Goal: Book appointment/travel/reservation

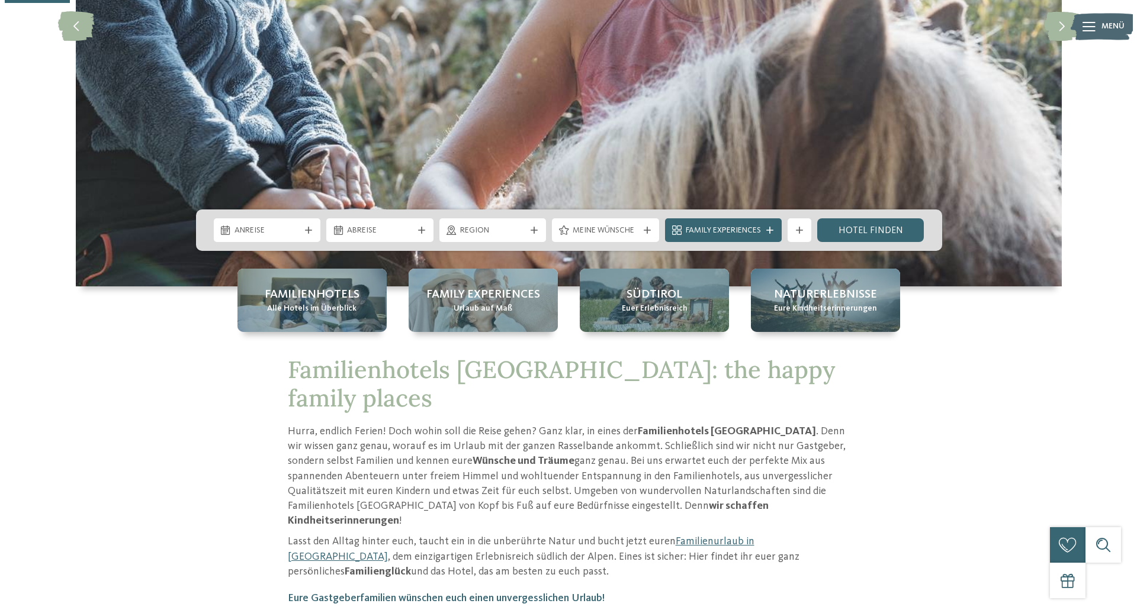
scroll to position [296, 0]
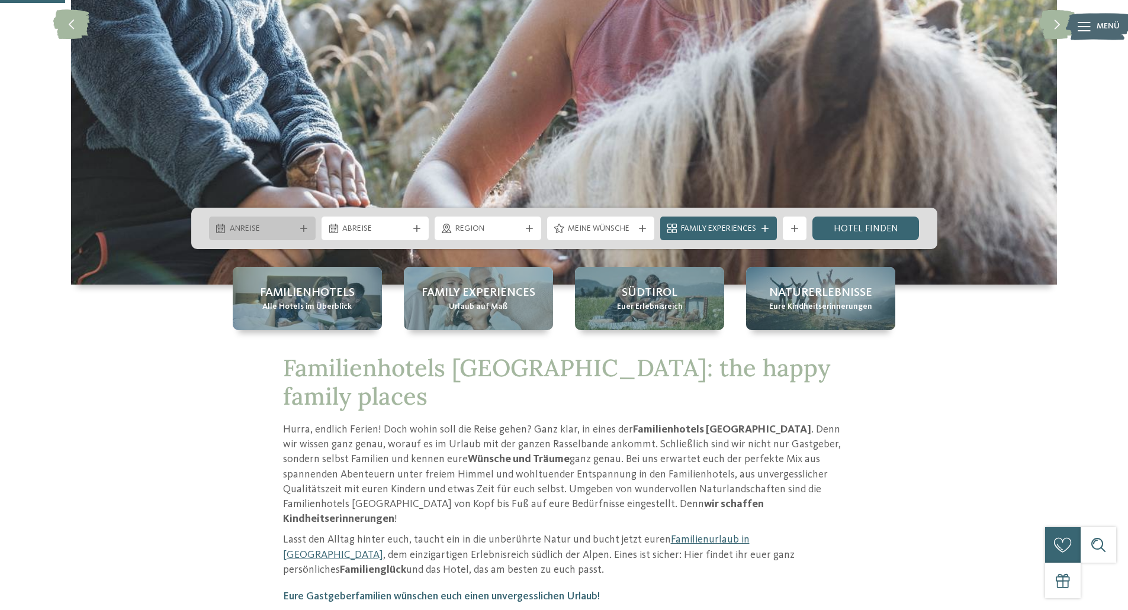
click at [304, 223] on div "Anreise" at bounding box center [262, 229] width 107 height 24
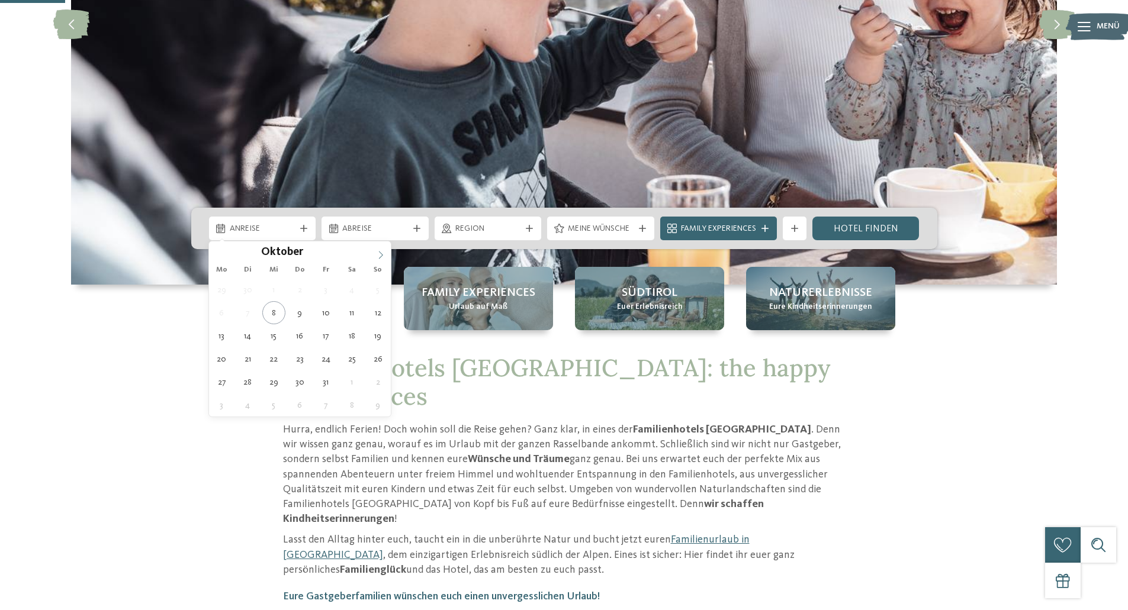
click at [375, 258] on span at bounding box center [381, 252] width 20 height 20
type input "****"
click at [375, 258] on span at bounding box center [381, 252] width 20 height 20
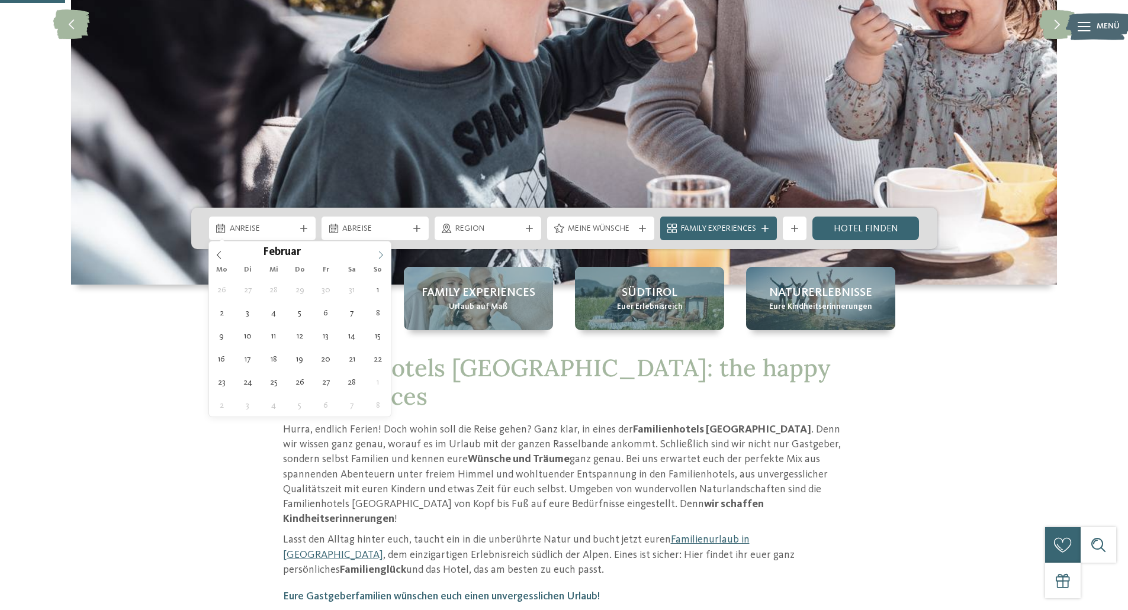
click at [375, 258] on span at bounding box center [381, 252] width 20 height 20
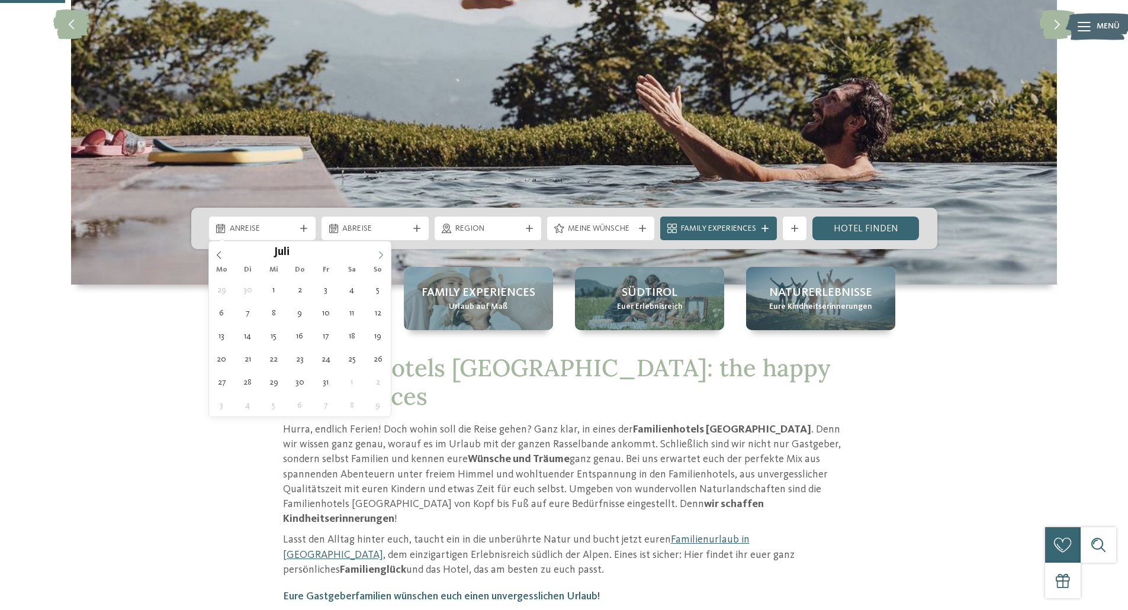
click at [385, 250] on span at bounding box center [381, 252] width 20 height 20
type div "[DATE]"
type input "****"
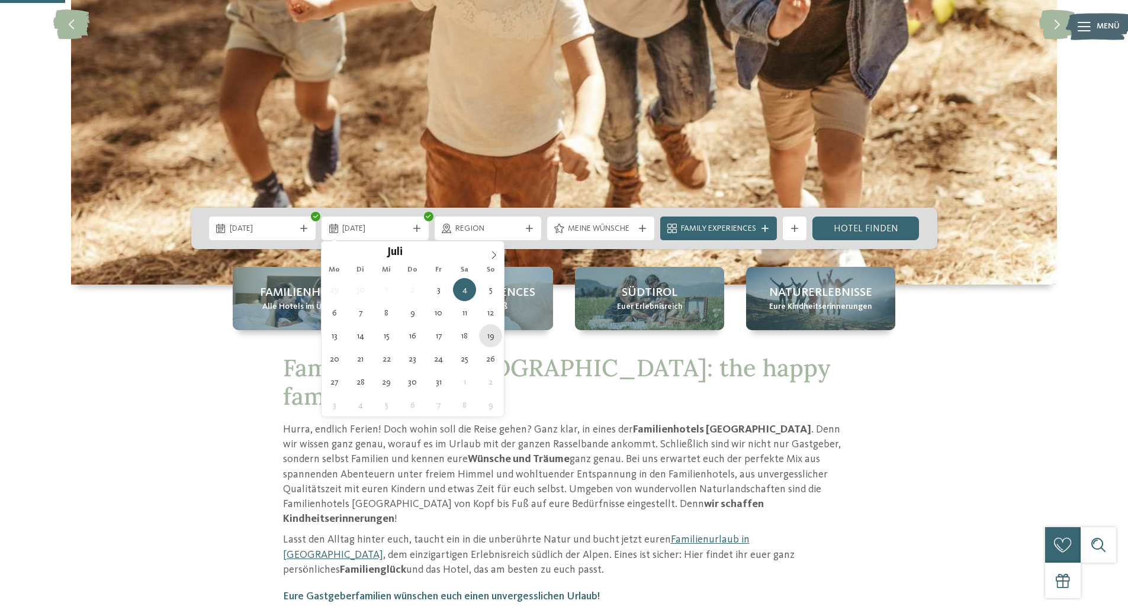
type div "[DATE]"
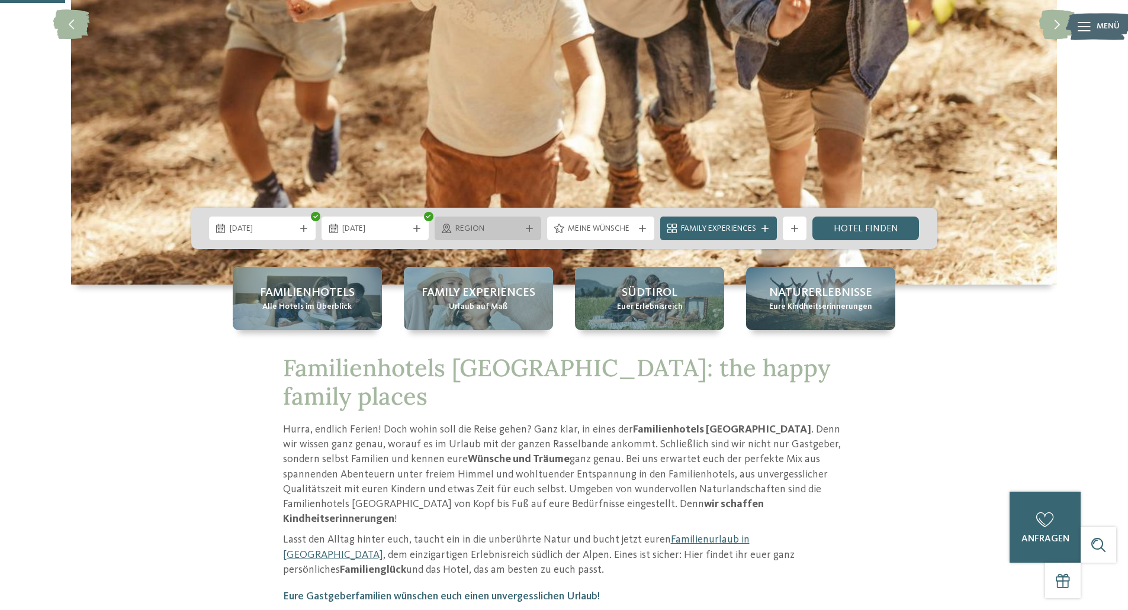
click at [531, 230] on icon at bounding box center [529, 228] width 7 height 7
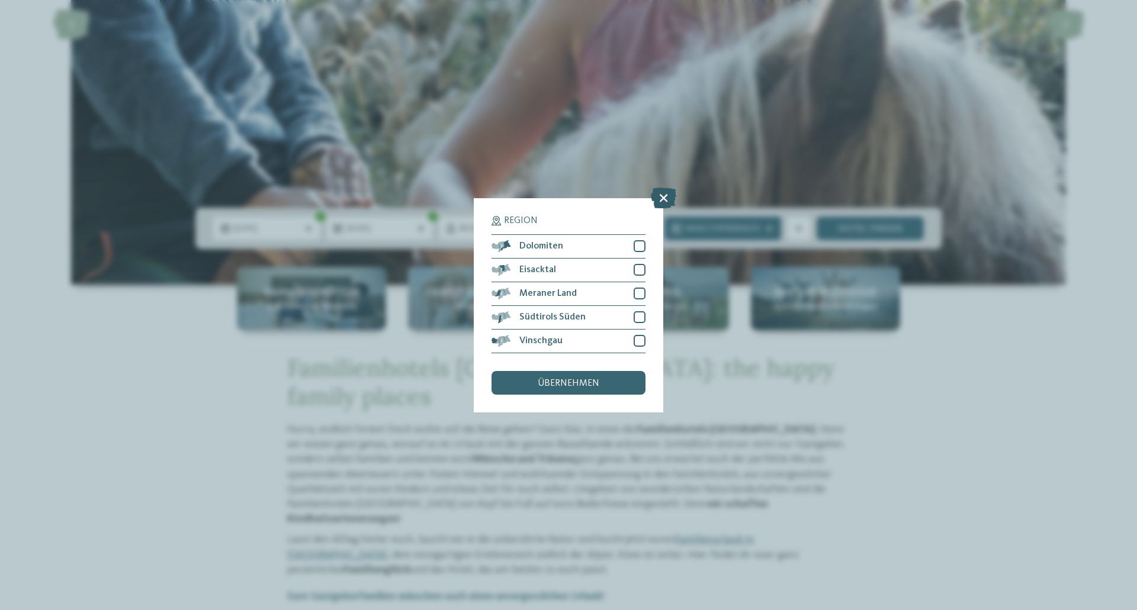
click at [661, 202] on icon at bounding box center [663, 197] width 25 height 21
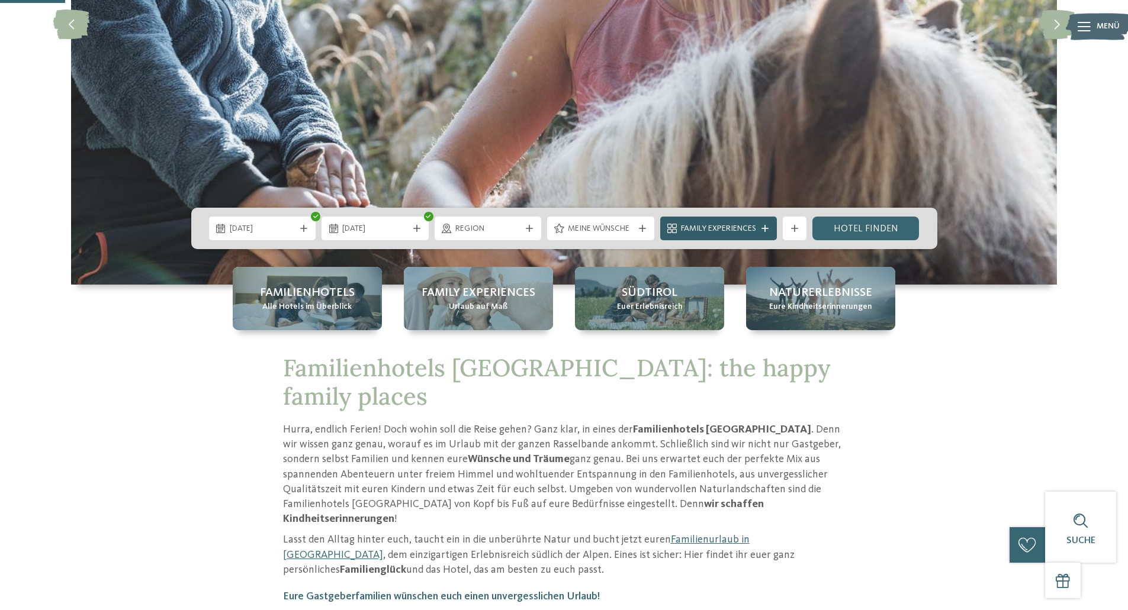
click at [717, 232] on span "Family Experiences" at bounding box center [718, 229] width 75 height 12
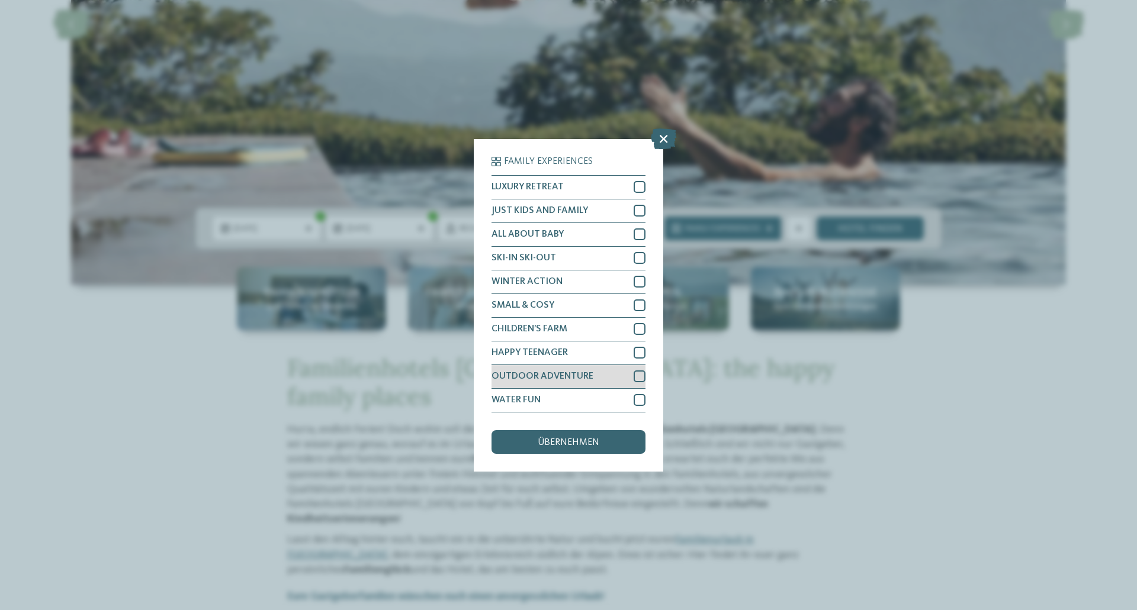
click at [639, 379] on div at bounding box center [639, 377] width 12 height 12
click at [643, 400] on div at bounding box center [639, 400] width 12 height 12
click at [639, 205] on div at bounding box center [639, 211] width 12 height 12
click at [611, 433] on div "übernehmen" at bounding box center [568, 442] width 154 height 24
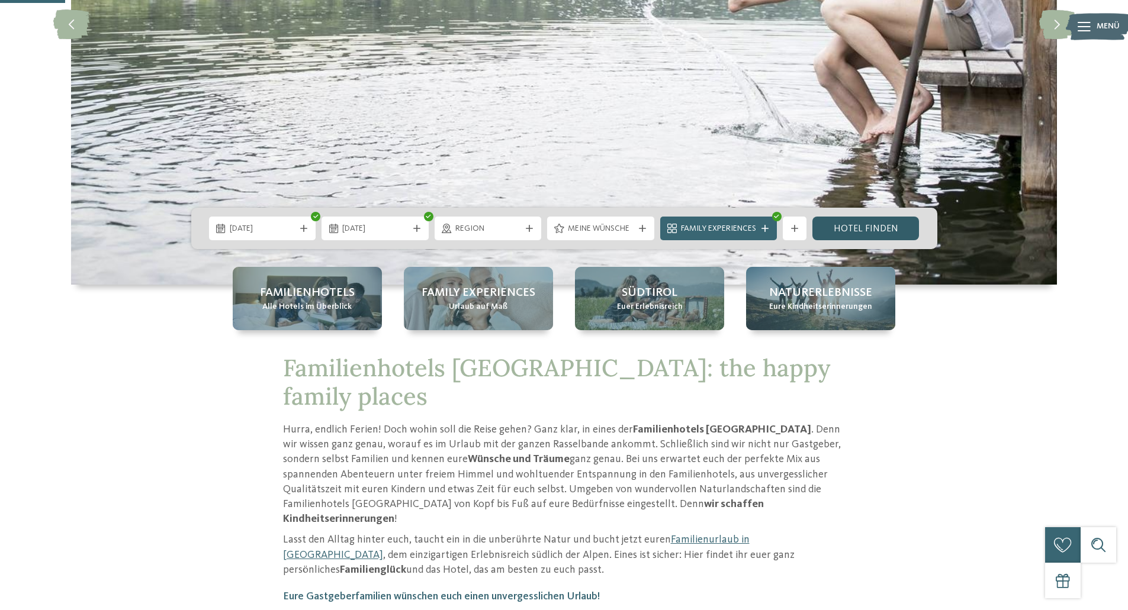
click at [854, 227] on link "Hotel finden" at bounding box center [865, 229] width 107 height 24
click at [603, 233] on span "Meine Wünsche" at bounding box center [601, 229] width 66 height 12
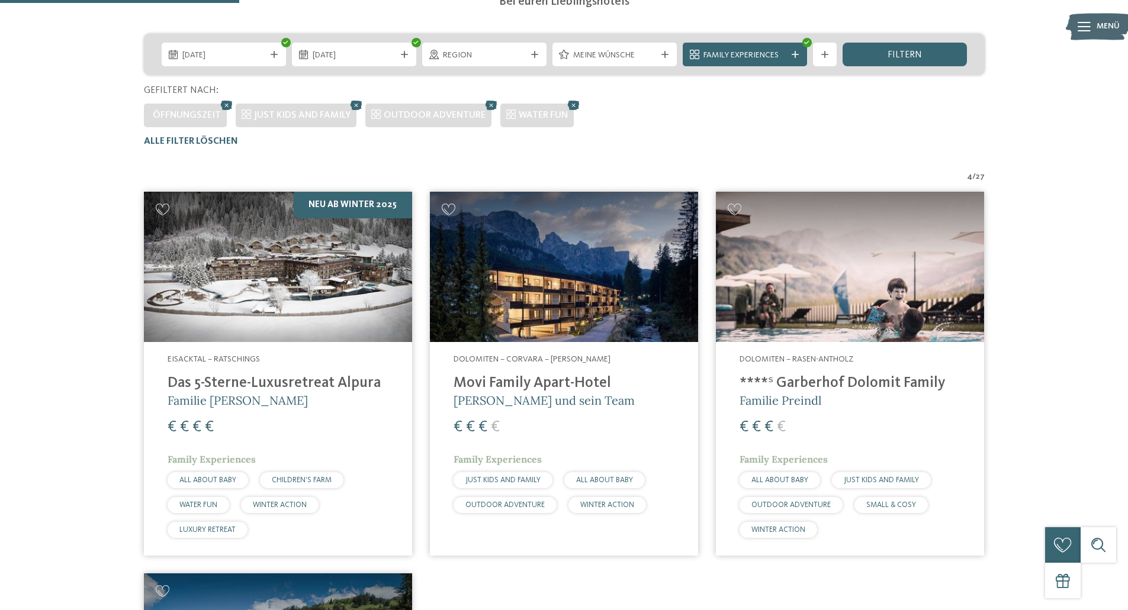
scroll to position [270, 0]
